Goal: Task Accomplishment & Management: Use online tool/utility

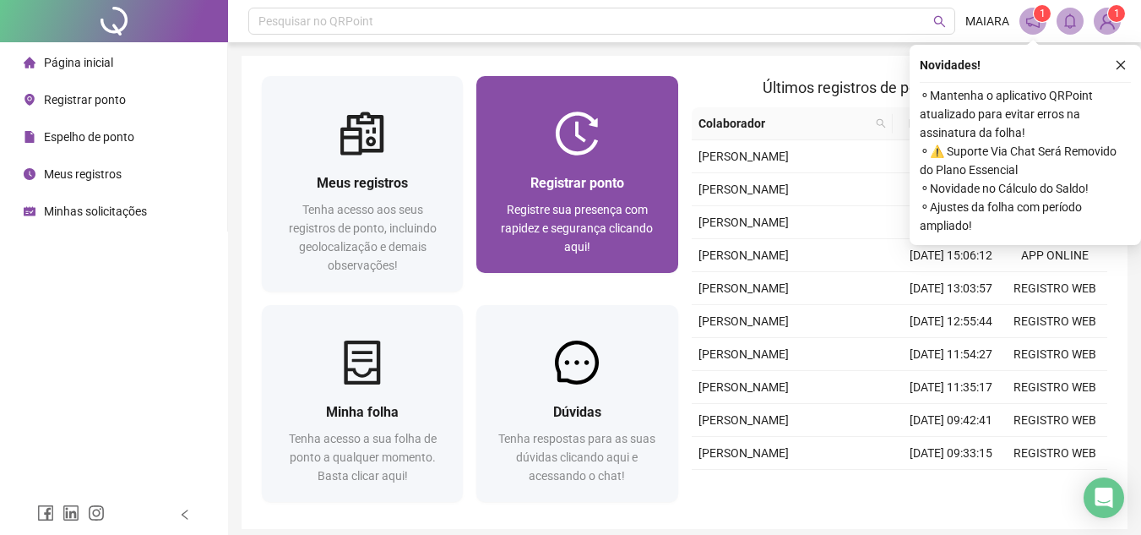
click at [600, 165] on div "Registrar ponto Registre sua presença com rapidez e segurança clicando aqui!" at bounding box center [576, 213] width 201 height 117
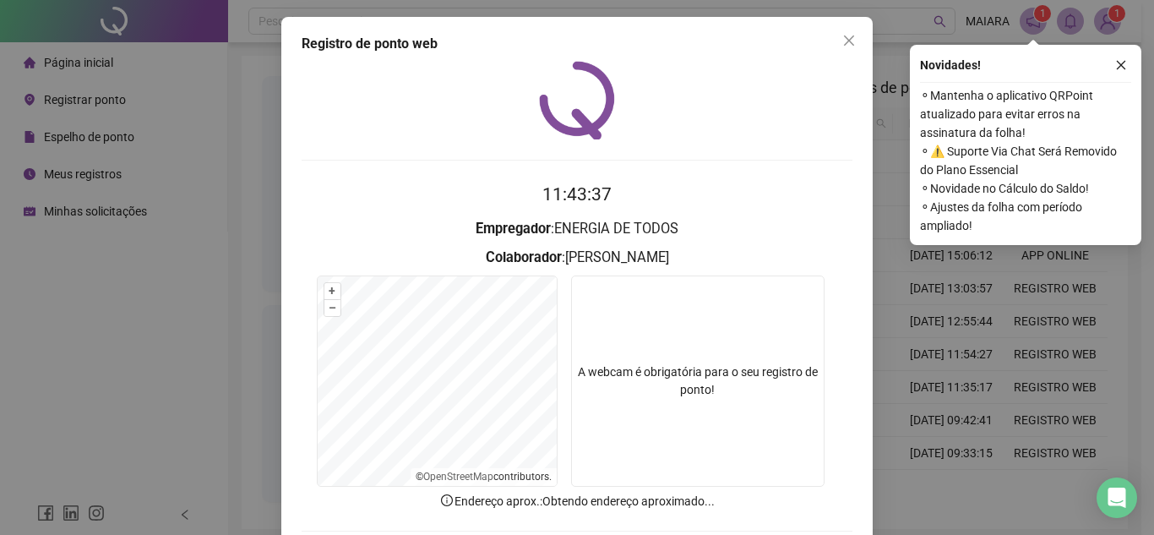
scroll to position [84, 0]
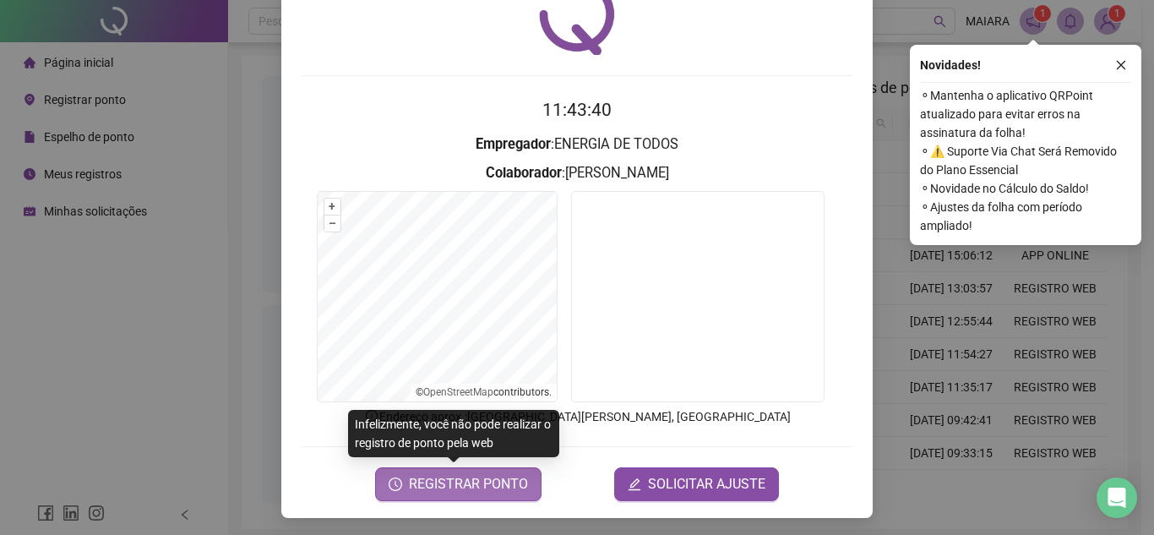
click at [480, 482] on span "REGISTRAR PONTO" at bounding box center [468, 484] width 119 height 20
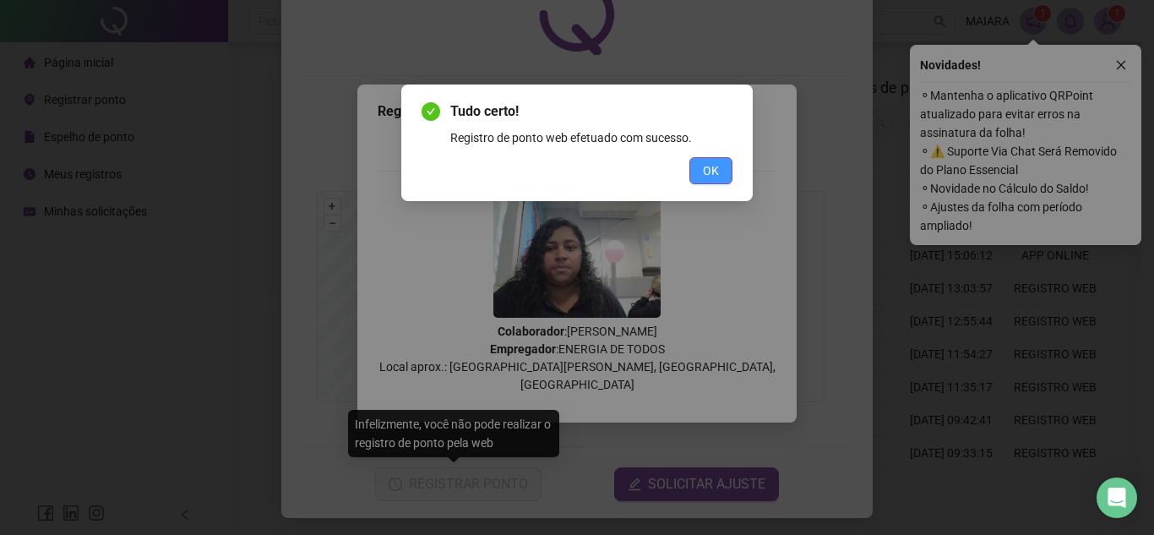
click at [703, 166] on span "OK" at bounding box center [711, 170] width 16 height 19
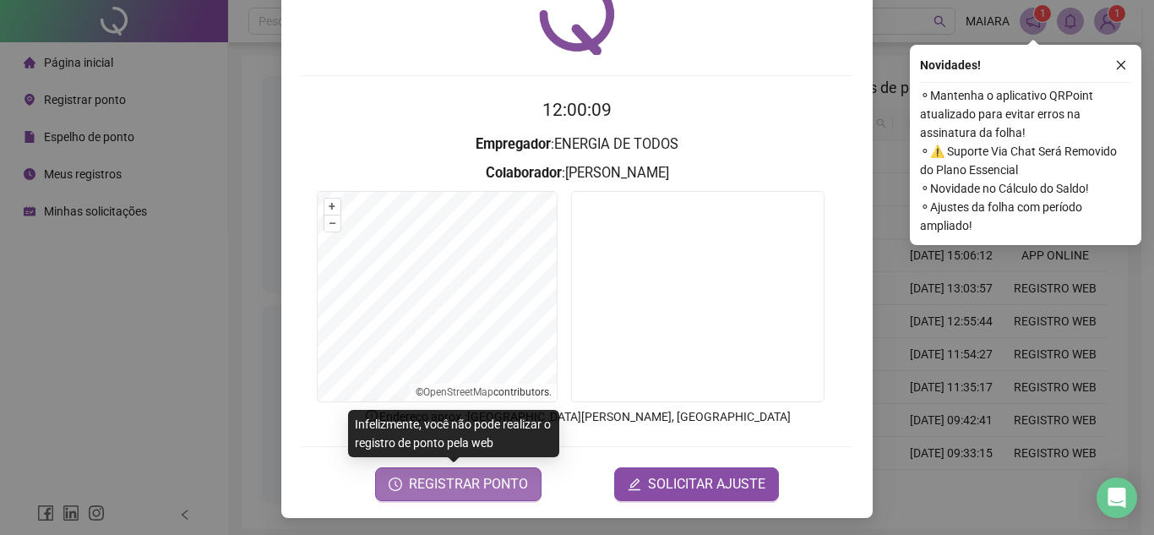
drag, startPoint x: 436, startPoint y: 476, endPoint x: 450, endPoint y: 475, distance: 14.5
click at [441, 475] on span "REGISTRAR PONTO" at bounding box center [468, 484] width 119 height 20
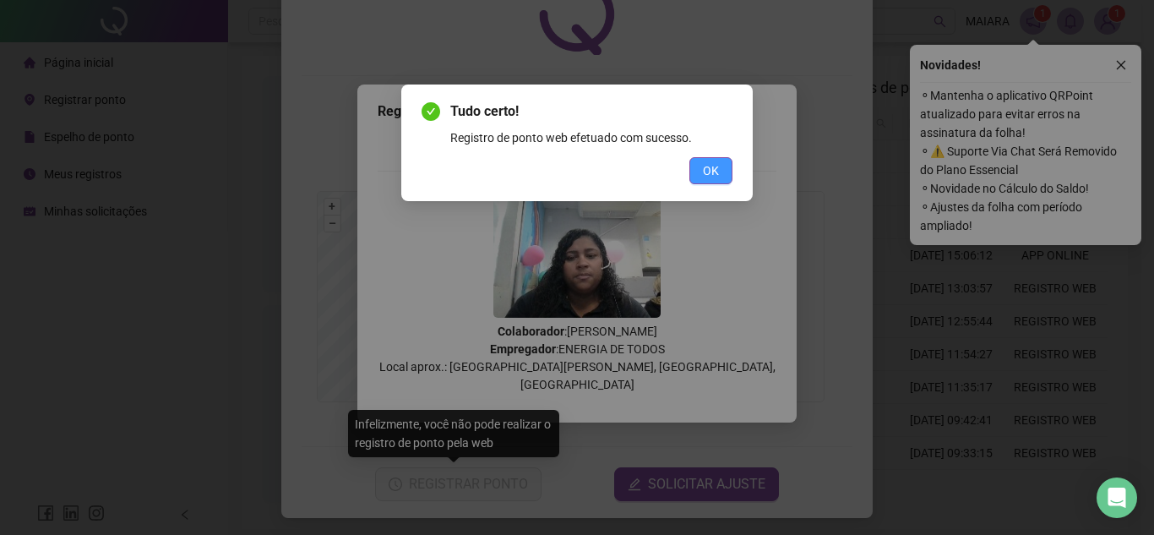
click at [690, 168] on button "OK" at bounding box center [710, 170] width 43 height 27
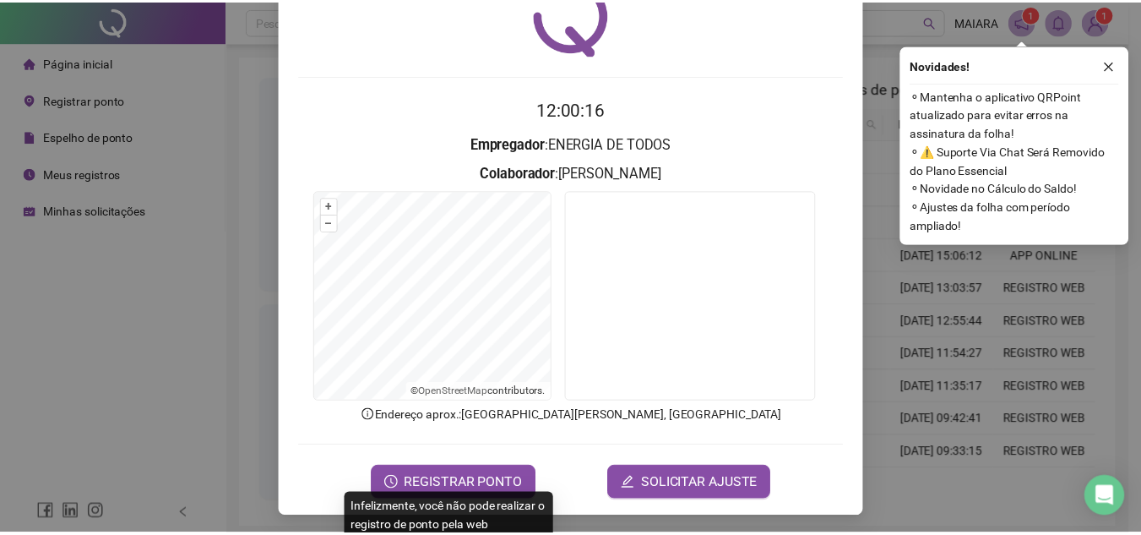
scroll to position [0, 0]
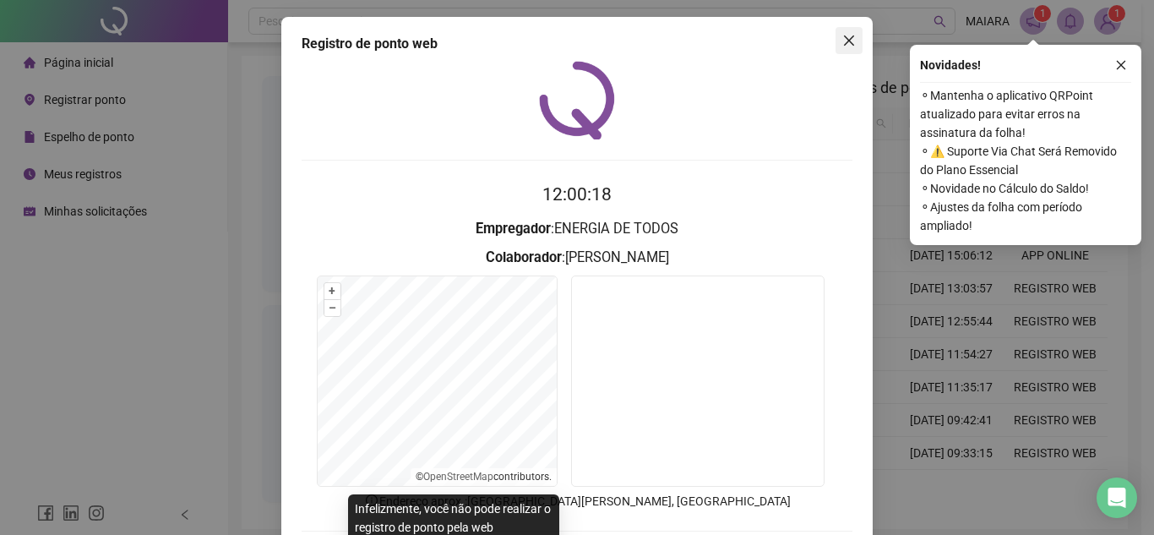
click at [843, 35] on icon "close" at bounding box center [849, 41] width 14 height 14
